Goal: Information Seeking & Learning: Learn about a topic

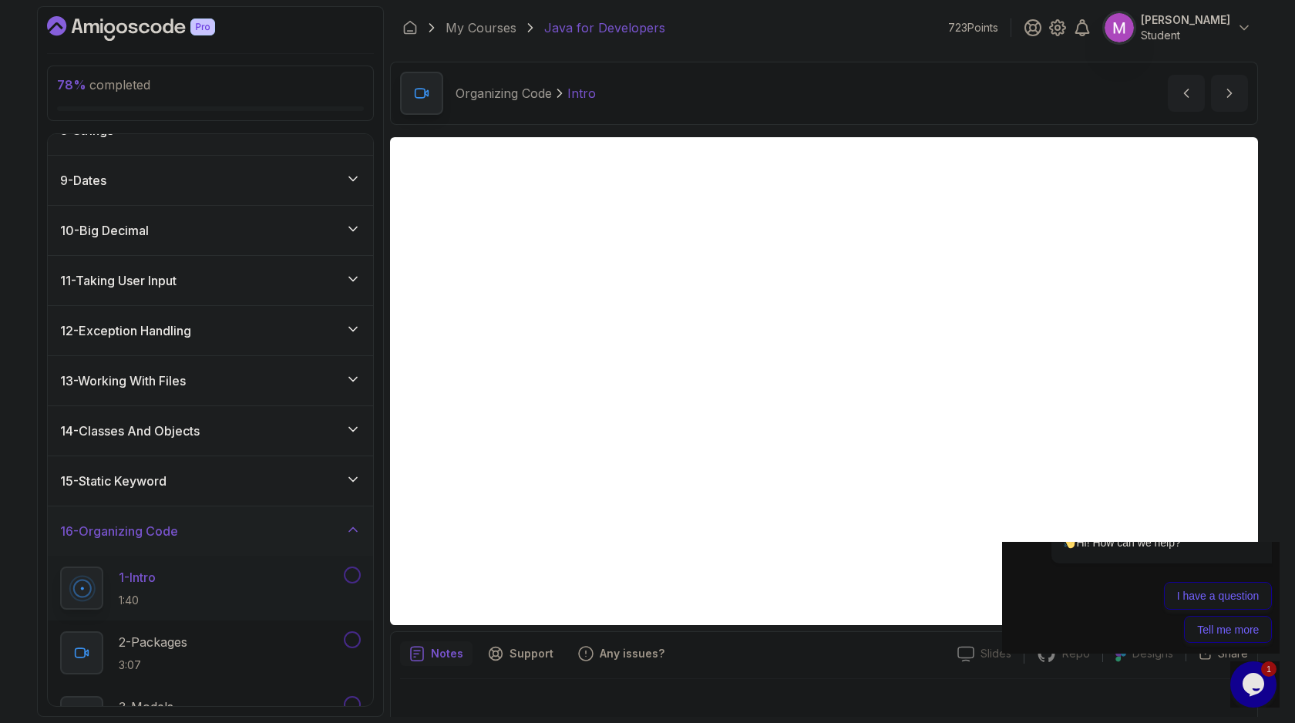
scroll to position [15, 0]
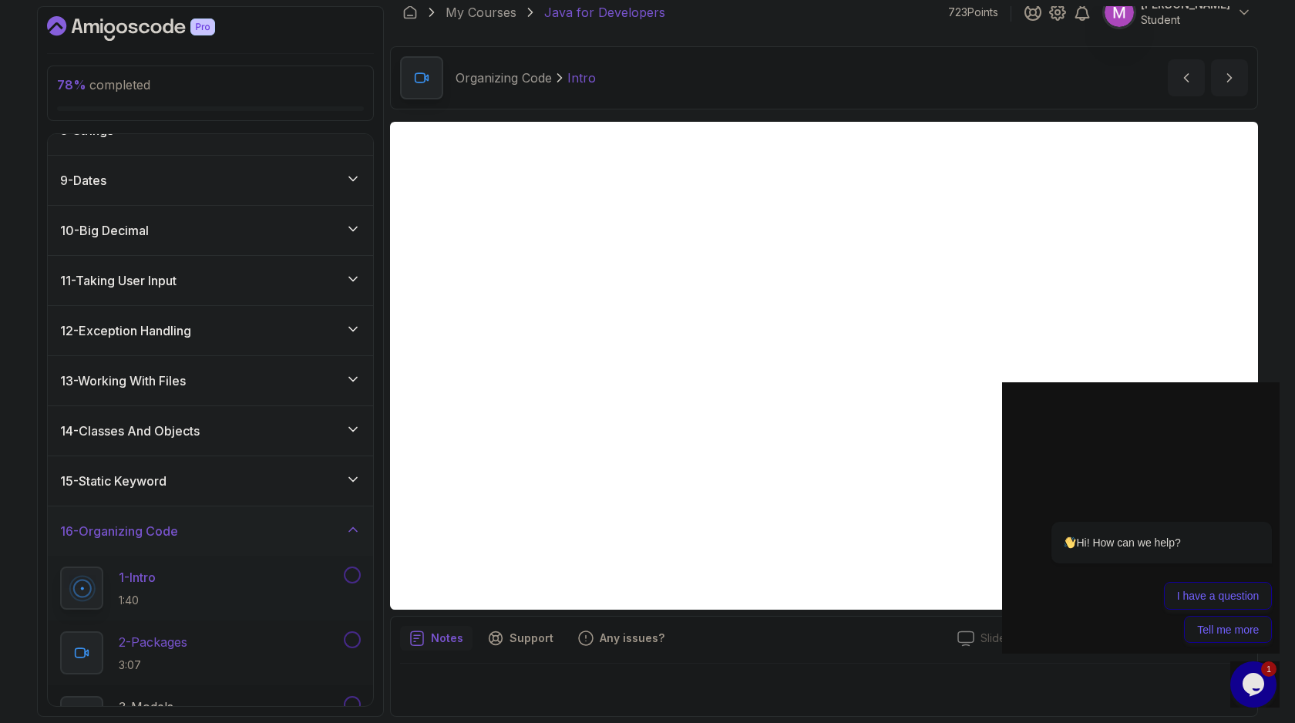
click at [226, 646] on div "2 - Packages 3:07" at bounding box center [200, 652] width 281 height 43
click at [218, 580] on div "1 - Intro 1:40" at bounding box center [200, 587] width 281 height 43
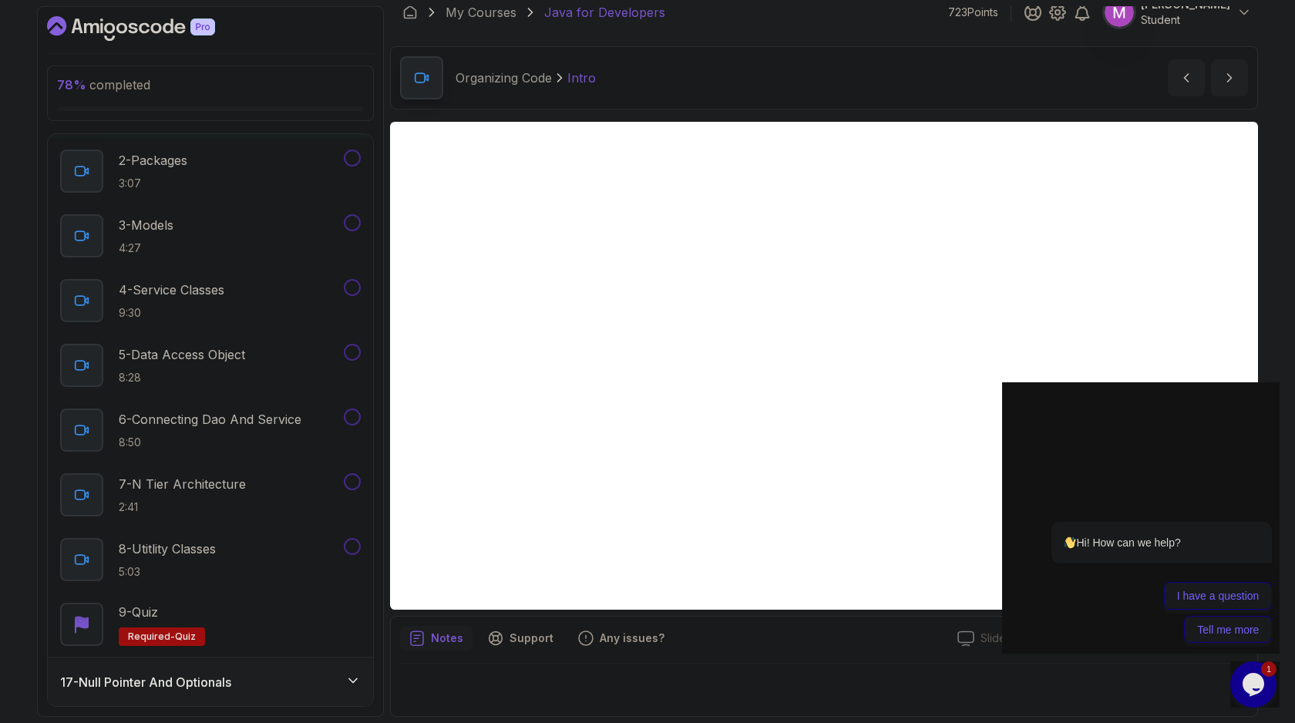
scroll to position [853, 0]
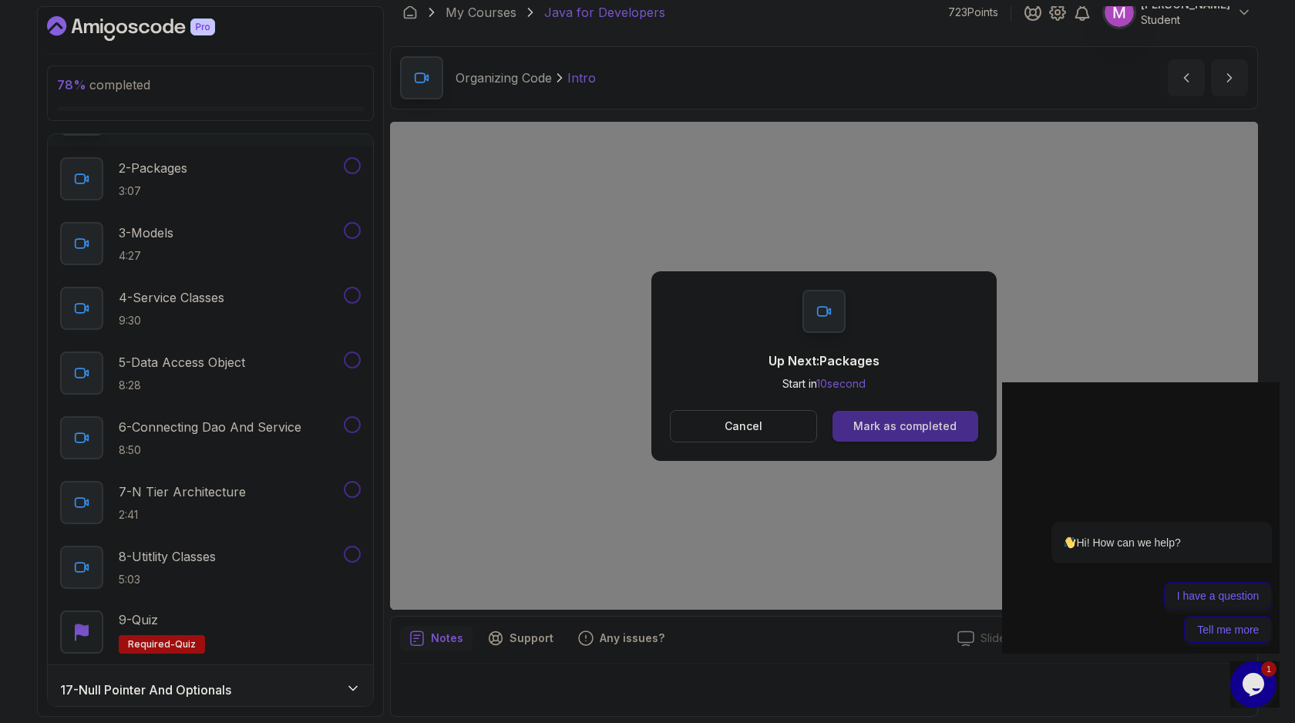
click at [923, 424] on div "Mark as completed" at bounding box center [904, 425] width 103 height 15
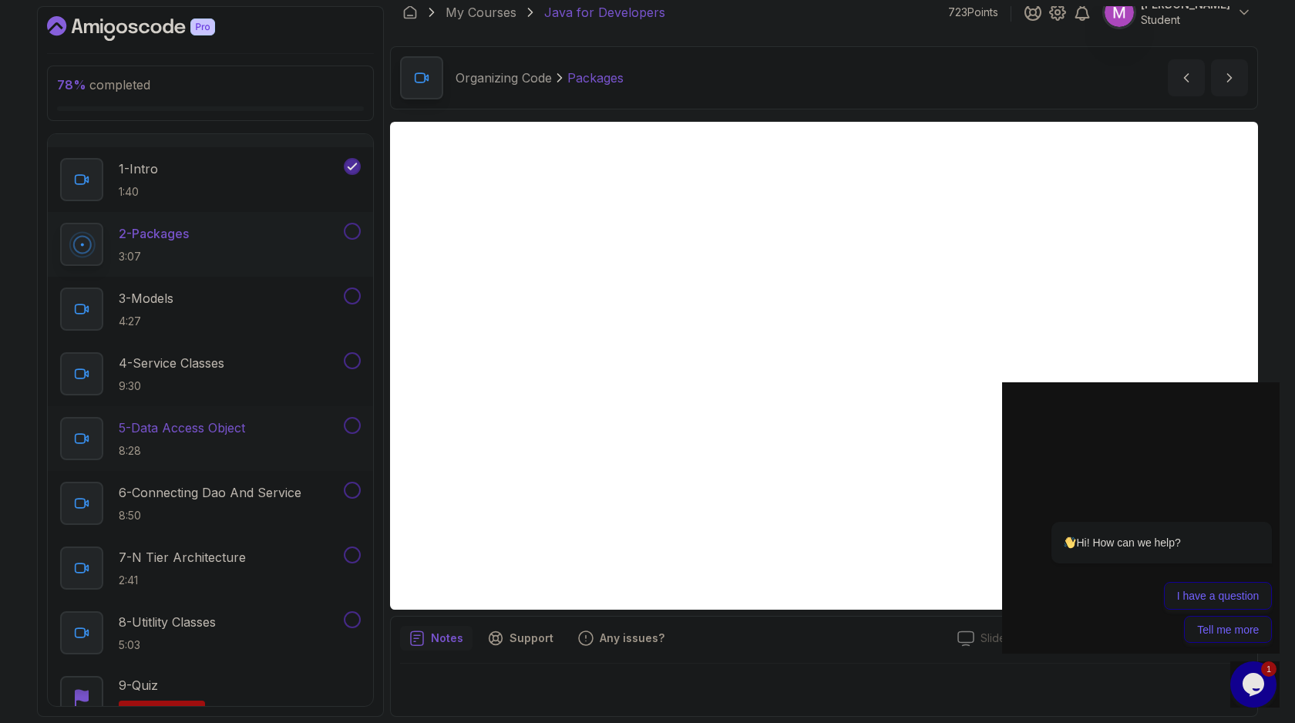
scroll to position [791, 0]
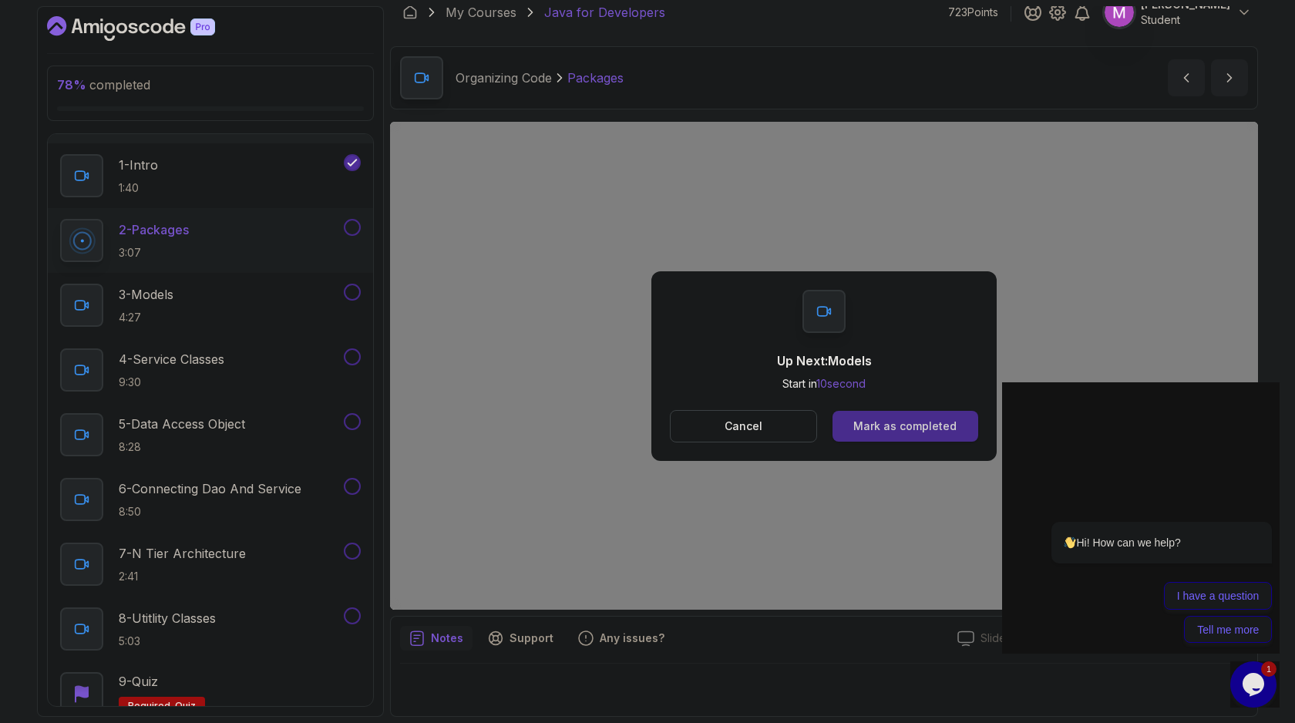
click at [899, 425] on div "Mark as completed" at bounding box center [904, 425] width 103 height 15
